Goal: Task Accomplishment & Management: Manage account settings

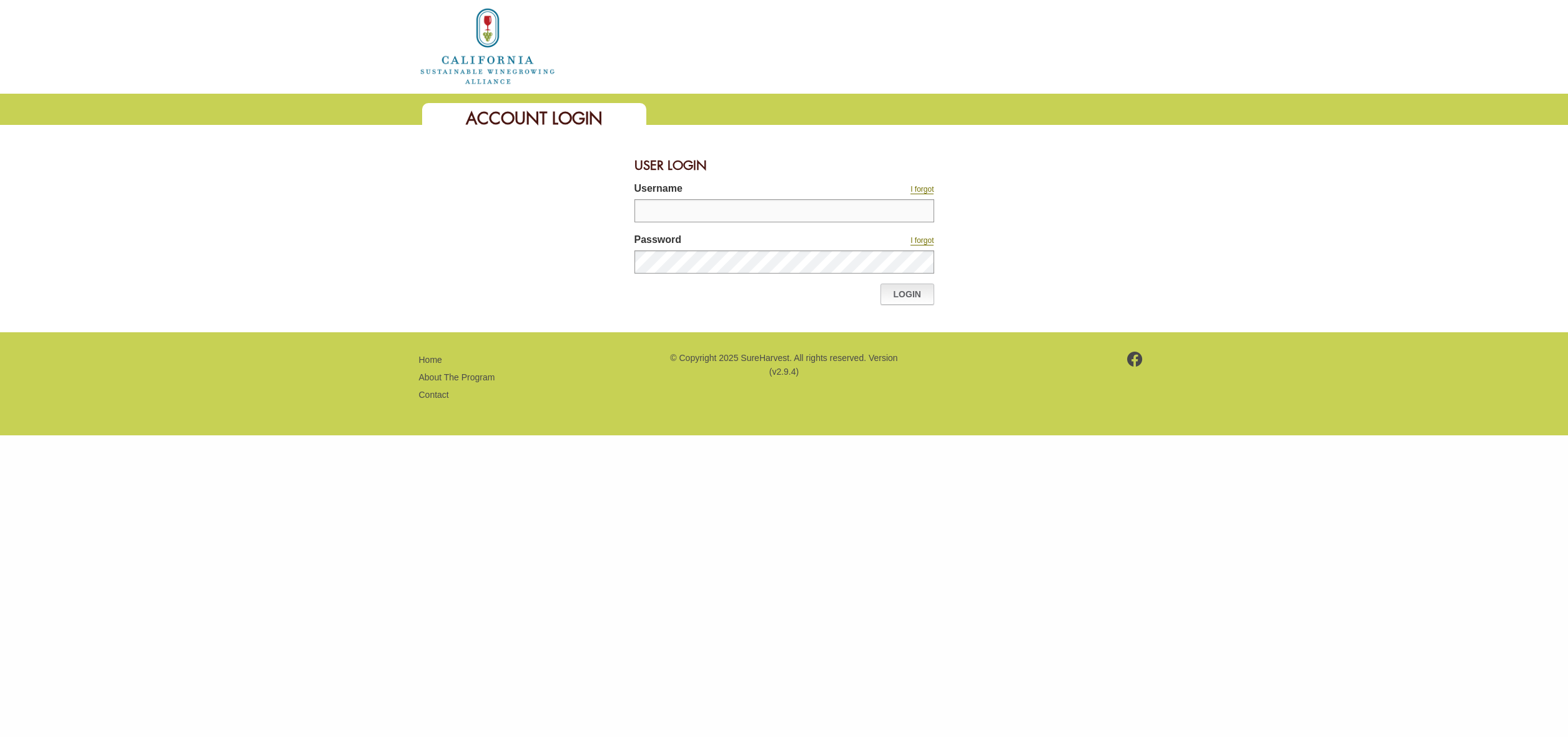
type input "**********"
click at [909, 294] on link "Login" at bounding box center [907, 294] width 54 height 21
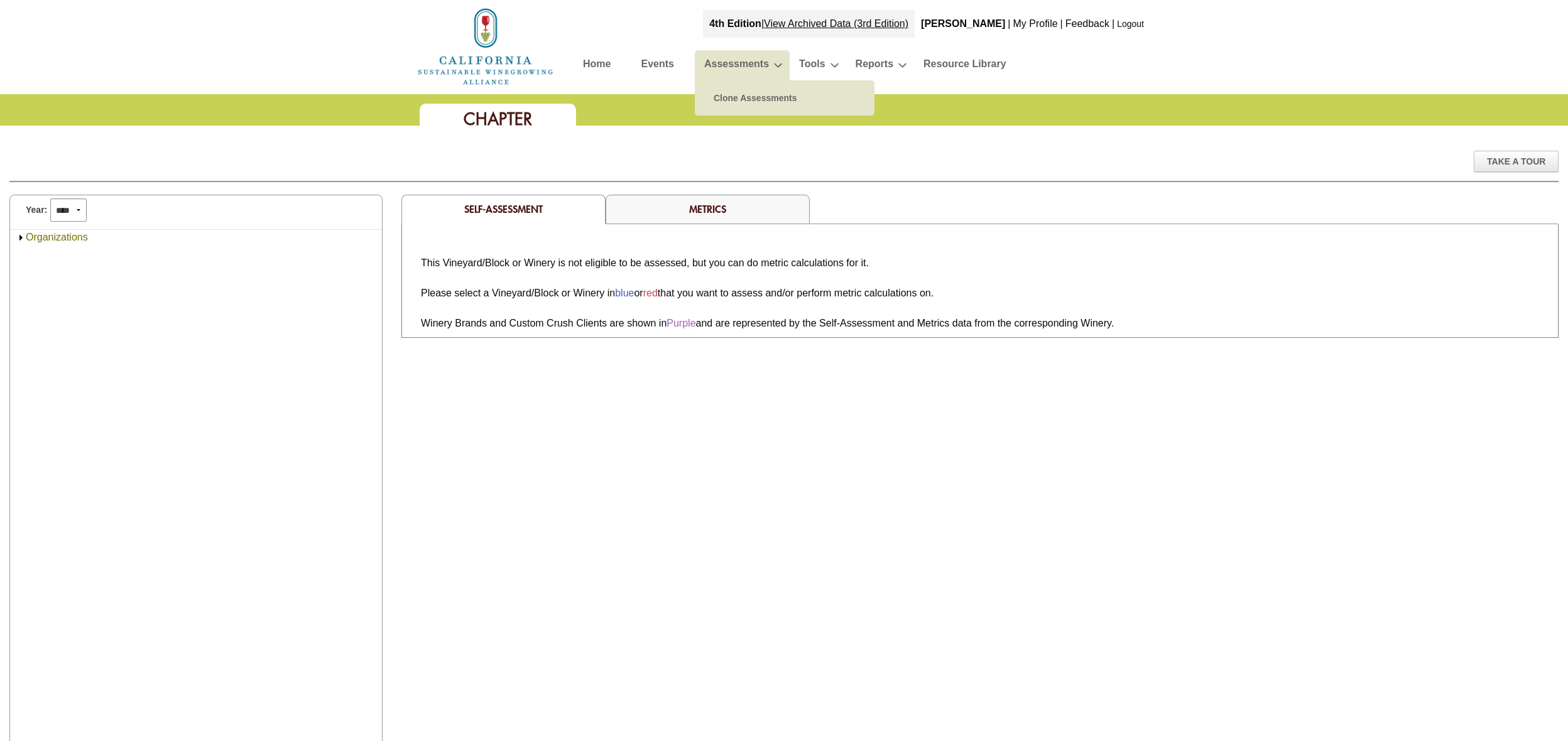
click at [740, 58] on link "Assessments" at bounding box center [737, 66] width 65 height 22
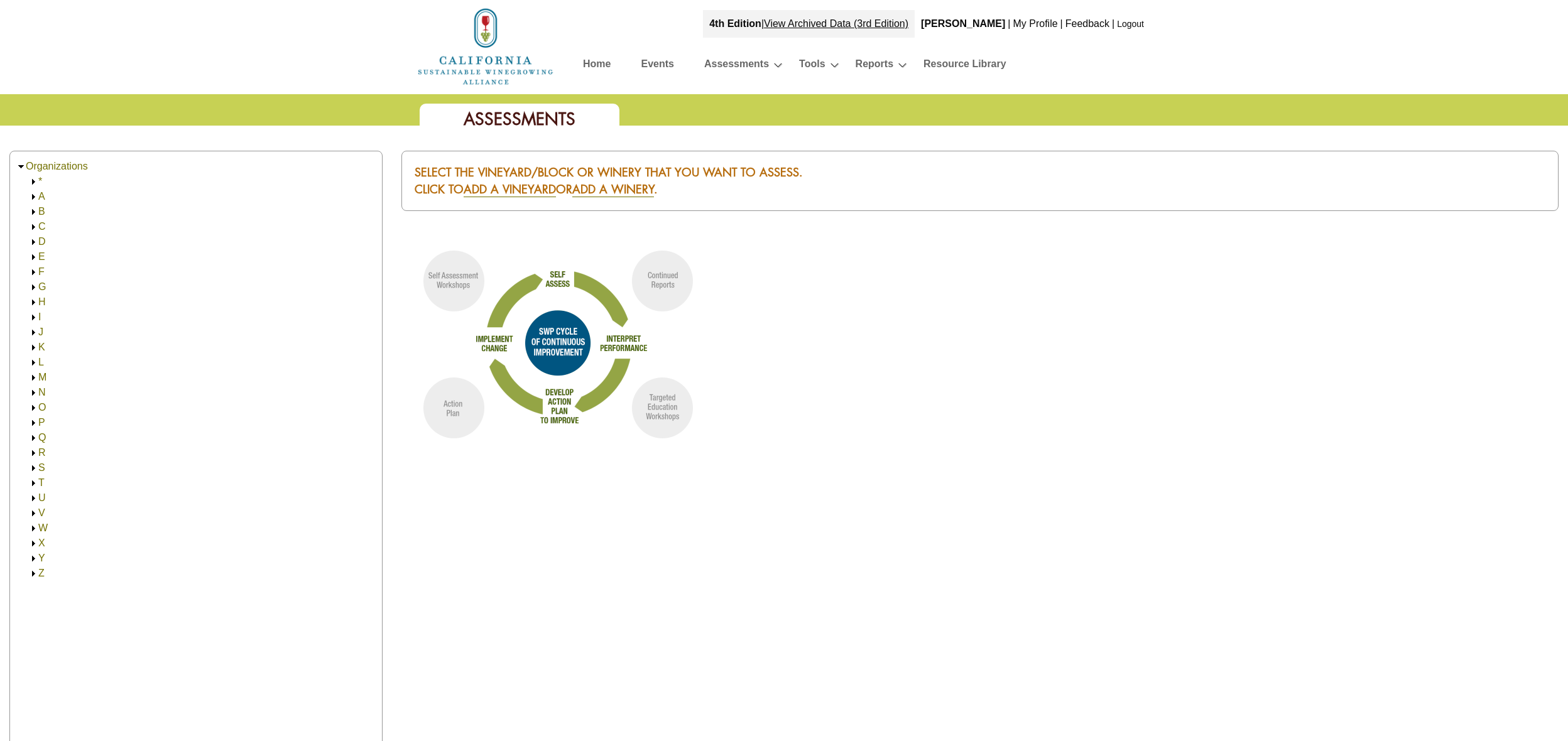
click at [36, 388] on img at bounding box center [33, 393] width 10 height 10
click at [66, 419] on link "Nelson & Sons Inc." at bounding box center [119, 422] width 137 height 10
click at [97, 433] on link "Nelson Family Vineyards & Winery" at bounding box center [166, 437] width 206 height 10
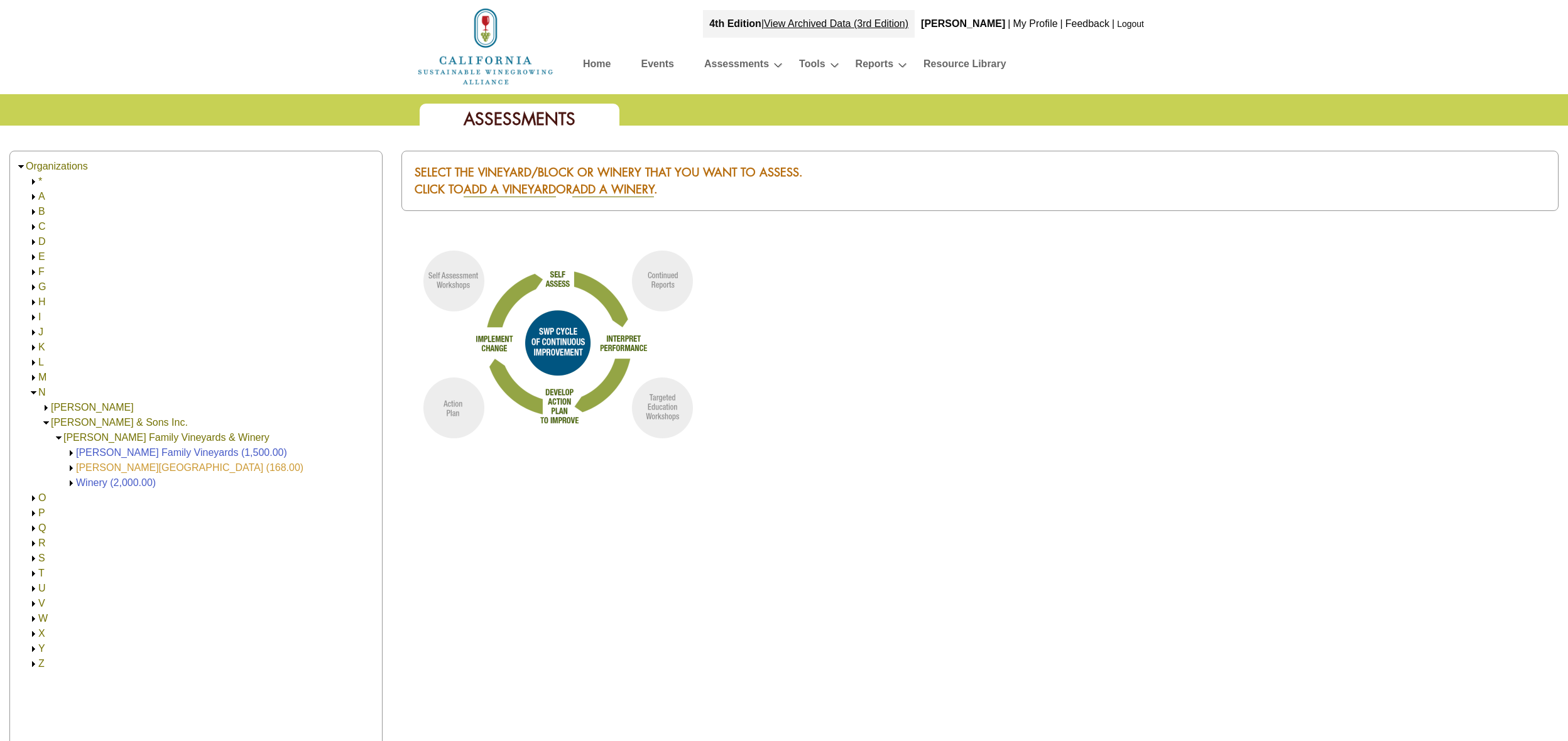
click at [99, 466] on link "Nelson Ranch (168.00)" at bounding box center [190, 468] width 227 height 10
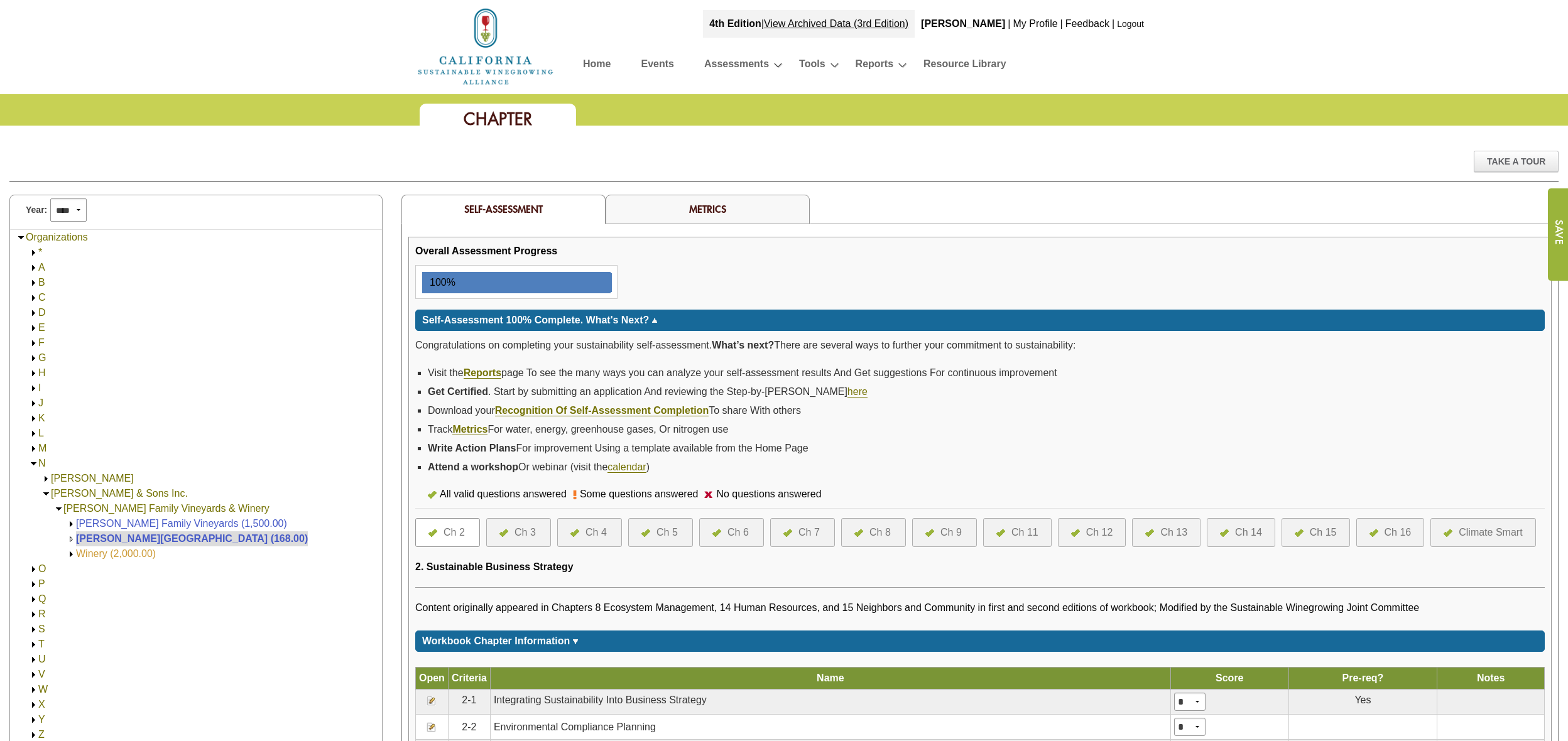
click at [89, 554] on link "Winery (2,000.00)" at bounding box center [116, 553] width 80 height 10
